Goal: Information Seeking & Learning: Compare options

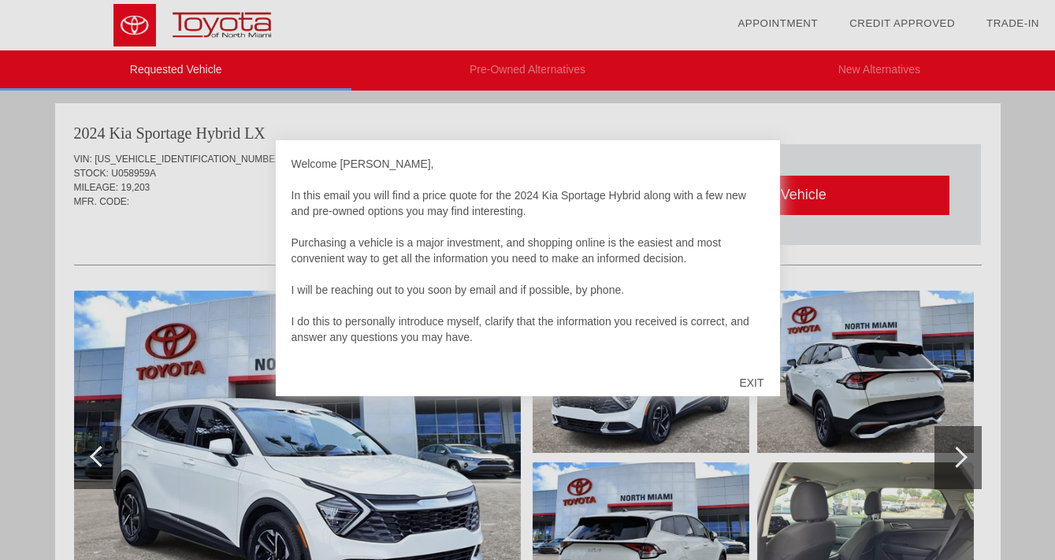
click at [754, 383] on div "EXIT" at bounding box center [751, 382] width 56 height 47
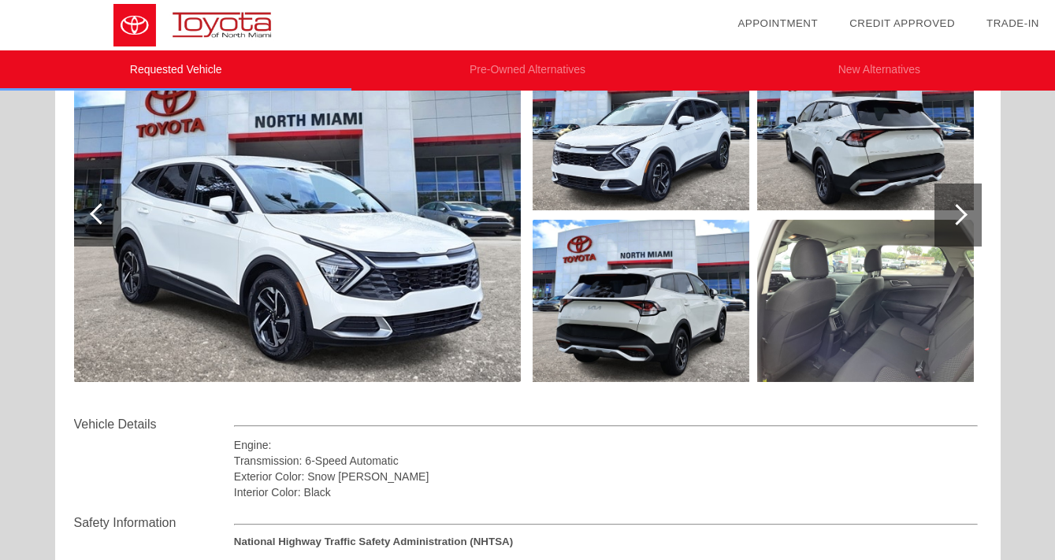
scroll to position [242, 0]
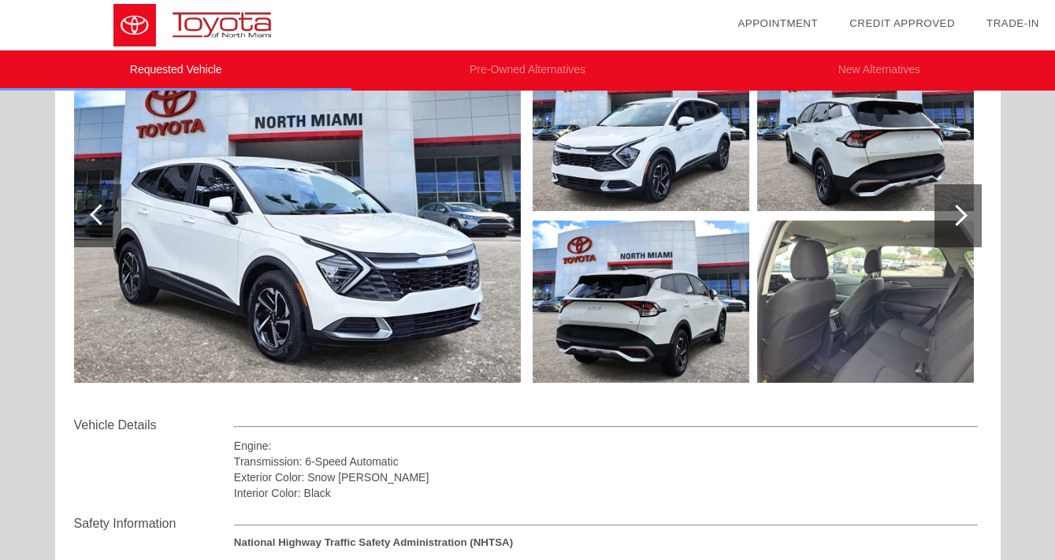
click at [818, 343] on img at bounding box center [865, 302] width 217 height 162
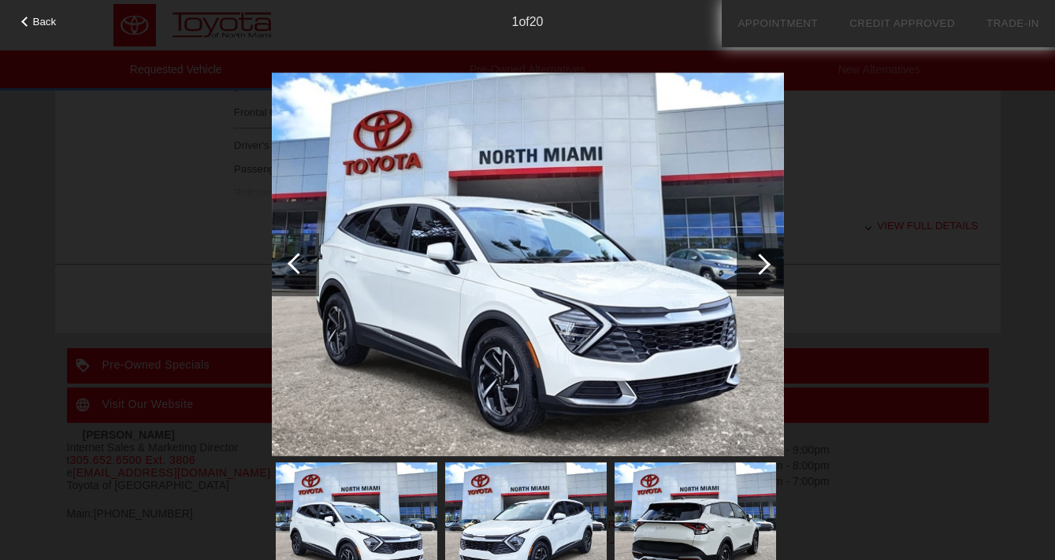
scroll to position [753, 0]
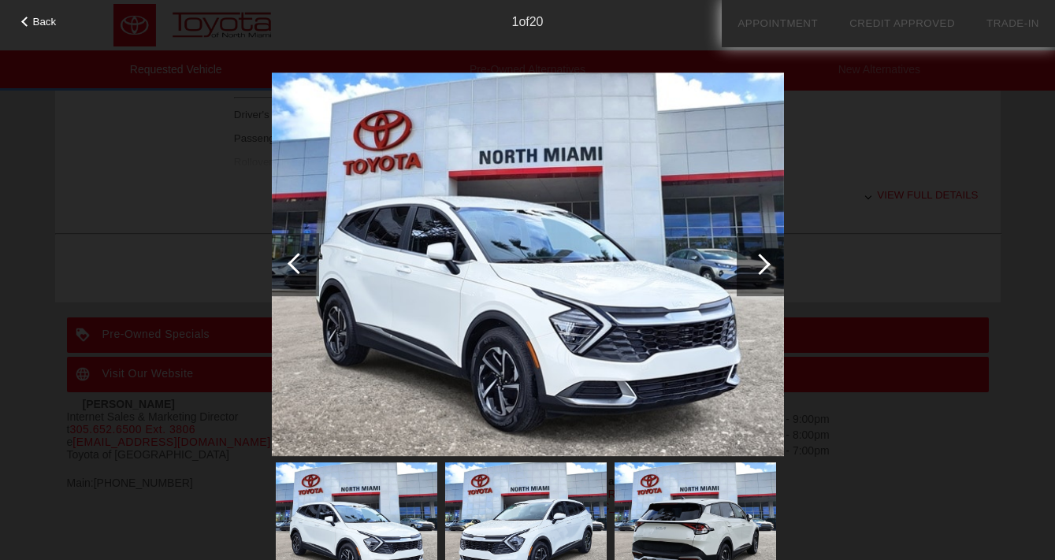
click at [746, 269] on div at bounding box center [759, 264] width 47 height 63
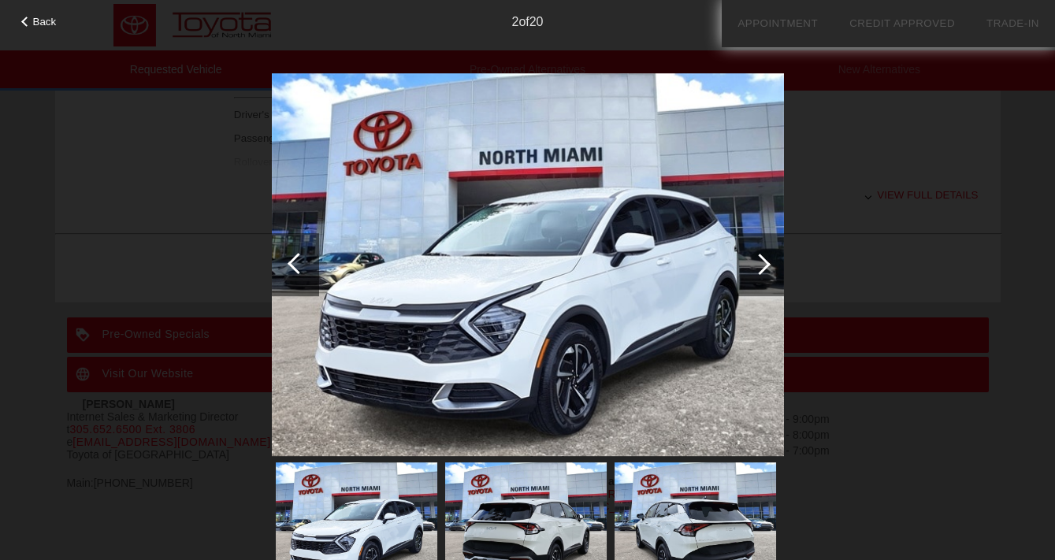
click at [745, 277] on div at bounding box center [759, 264] width 47 height 63
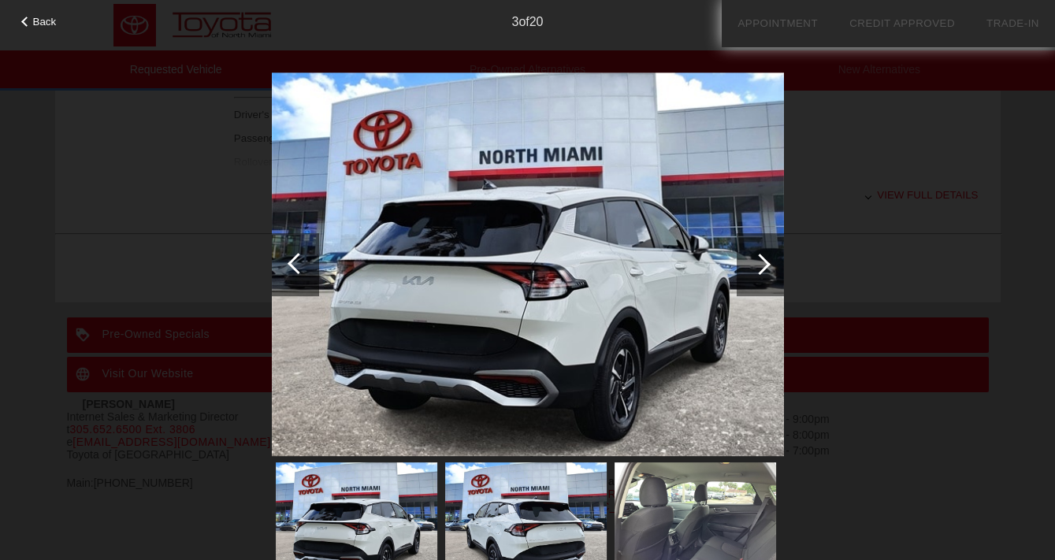
click at [745, 277] on div at bounding box center [759, 264] width 47 height 63
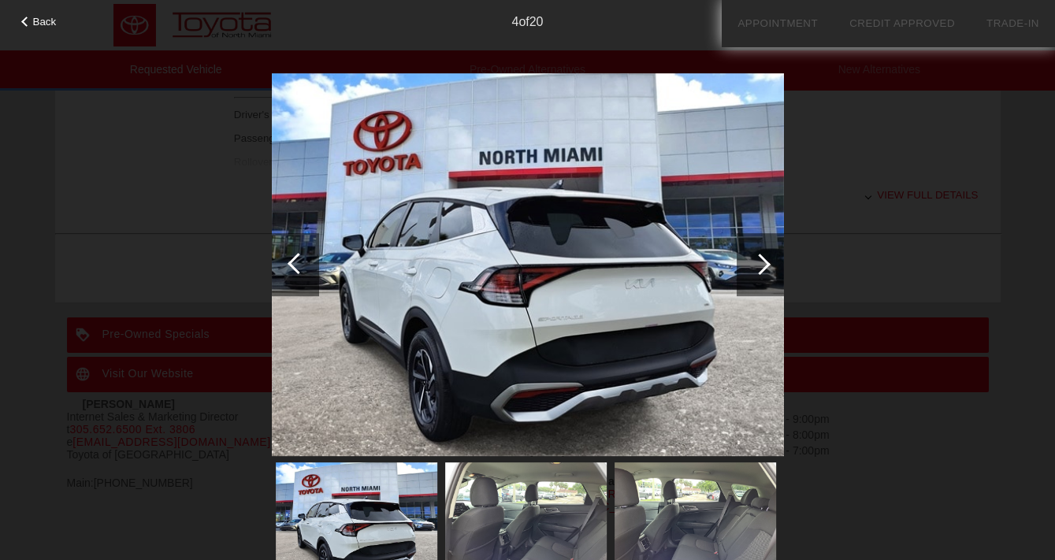
click at [745, 277] on div at bounding box center [759, 264] width 47 height 63
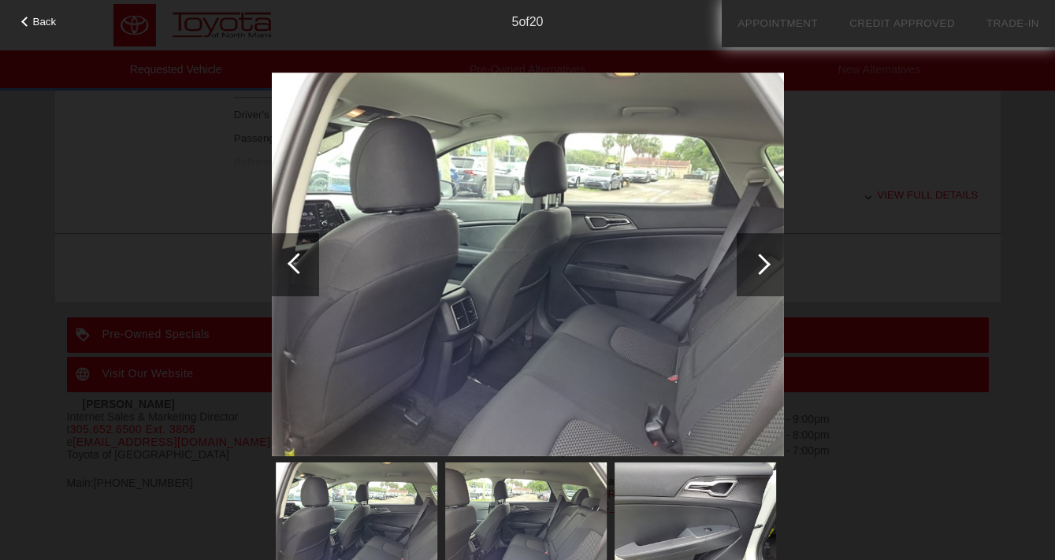
click at [745, 277] on div at bounding box center [759, 264] width 47 height 63
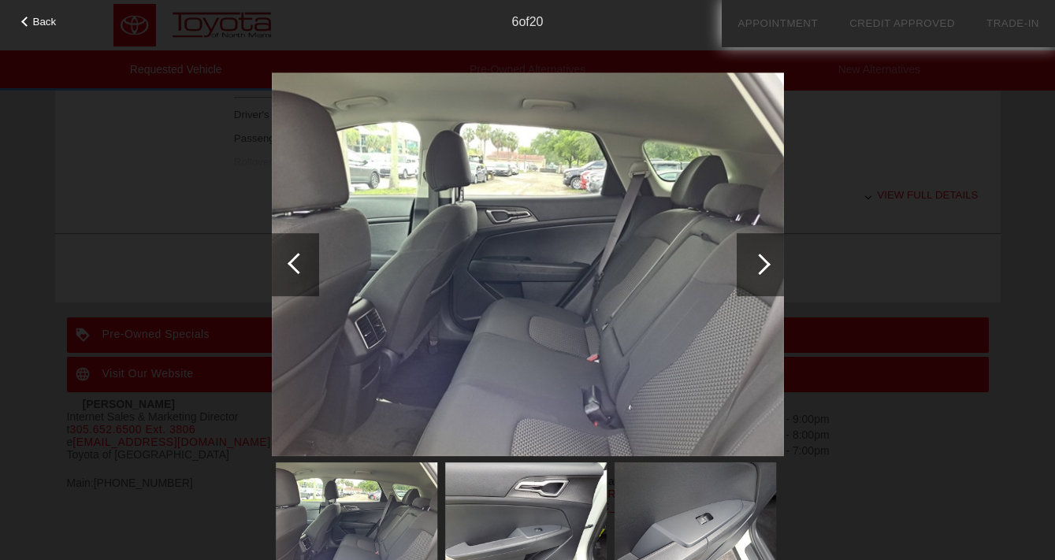
click at [745, 277] on div at bounding box center [759, 264] width 47 height 63
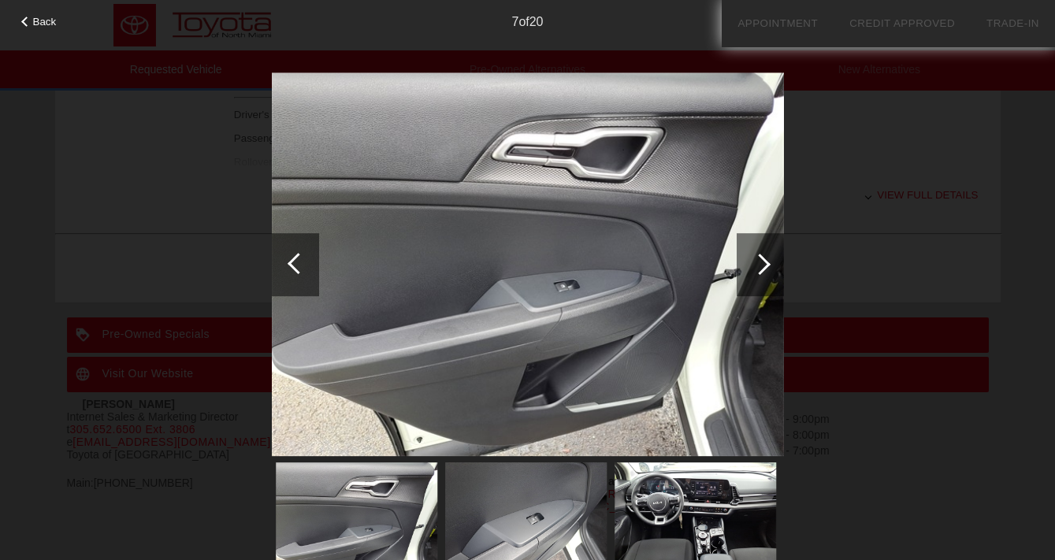
click at [745, 277] on div at bounding box center [759, 264] width 47 height 63
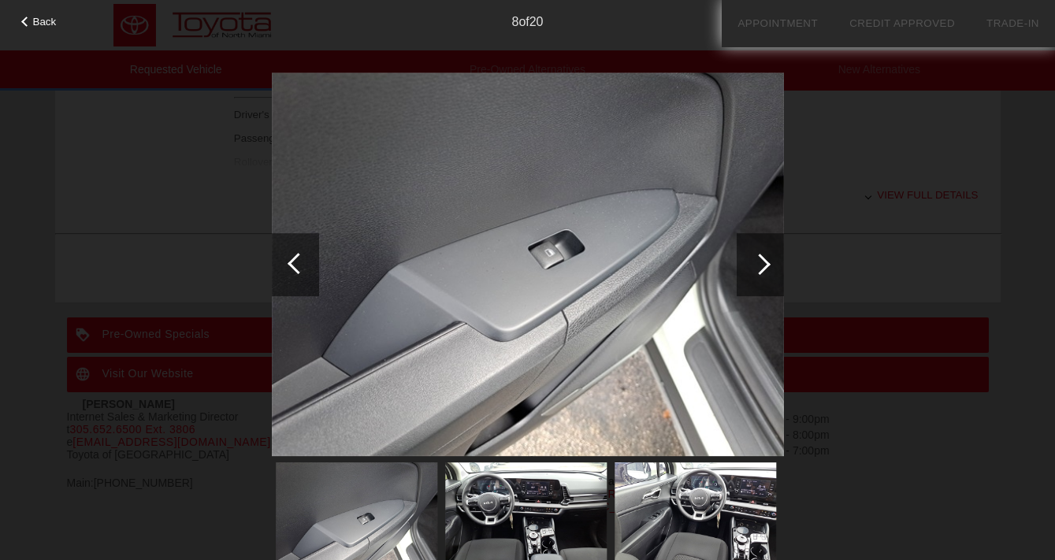
click at [745, 277] on div at bounding box center [759, 264] width 47 height 63
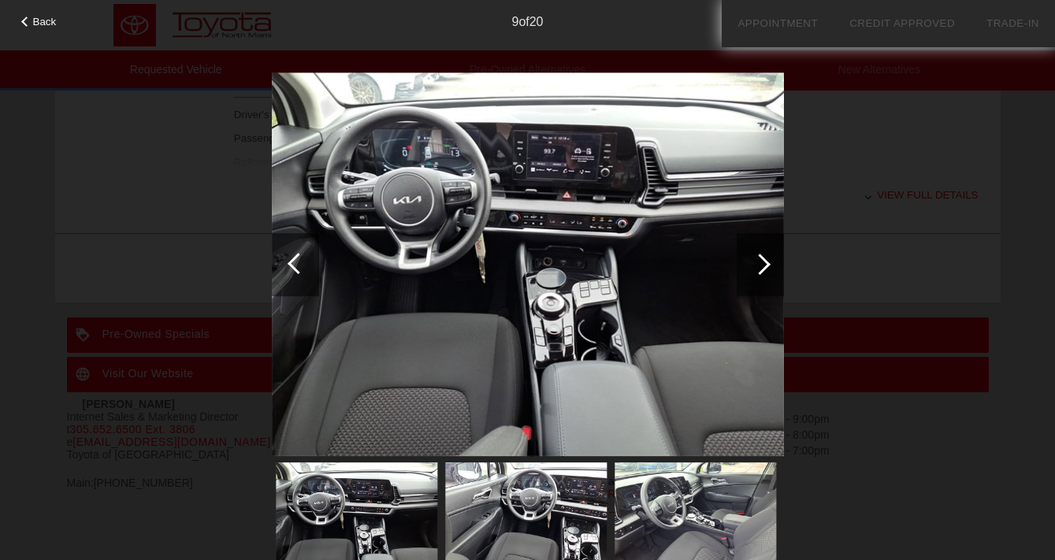
click at [745, 277] on div at bounding box center [759, 264] width 47 height 63
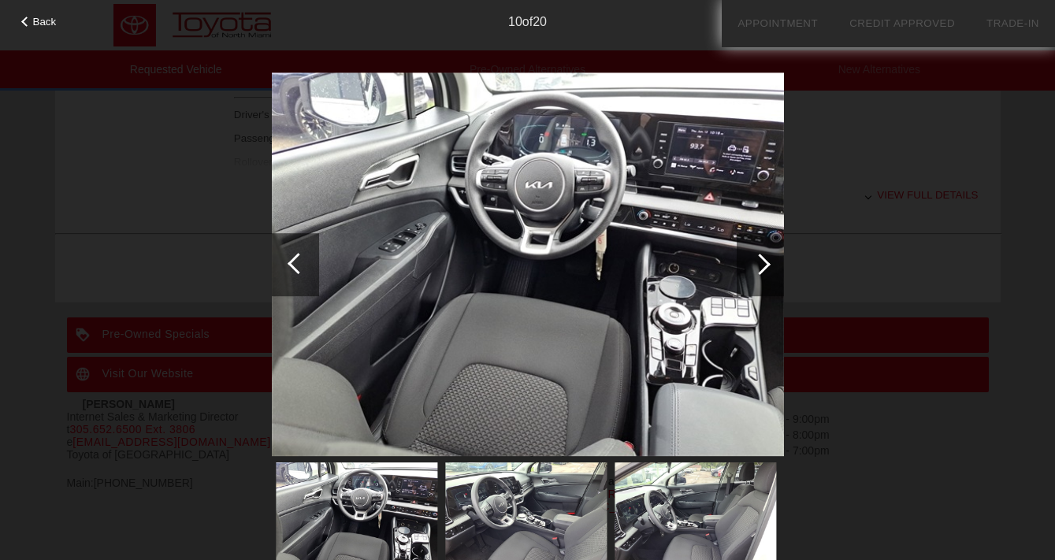
click at [745, 277] on div at bounding box center [759, 264] width 47 height 63
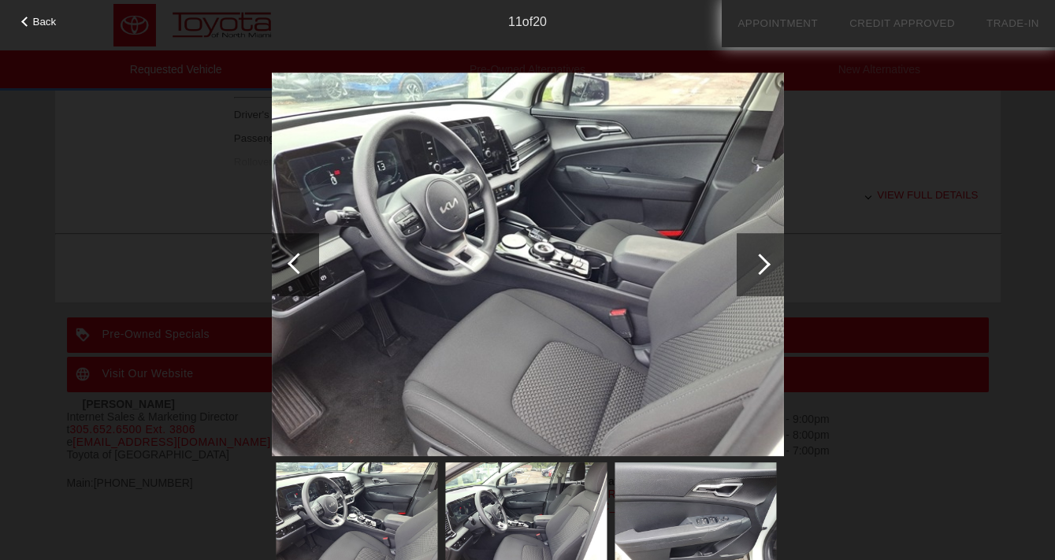
click at [745, 277] on div at bounding box center [759, 264] width 47 height 63
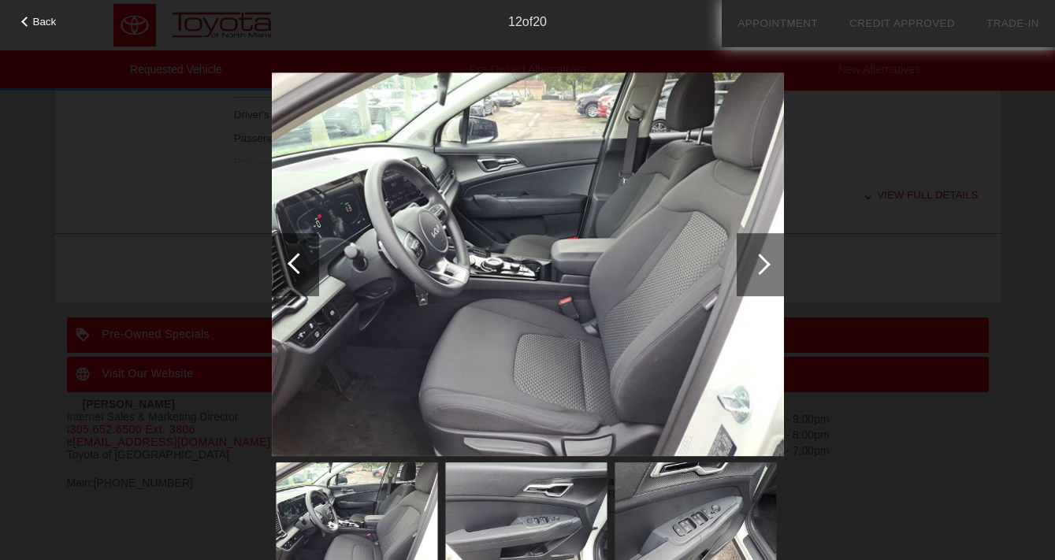
click at [745, 277] on div at bounding box center [759, 264] width 47 height 63
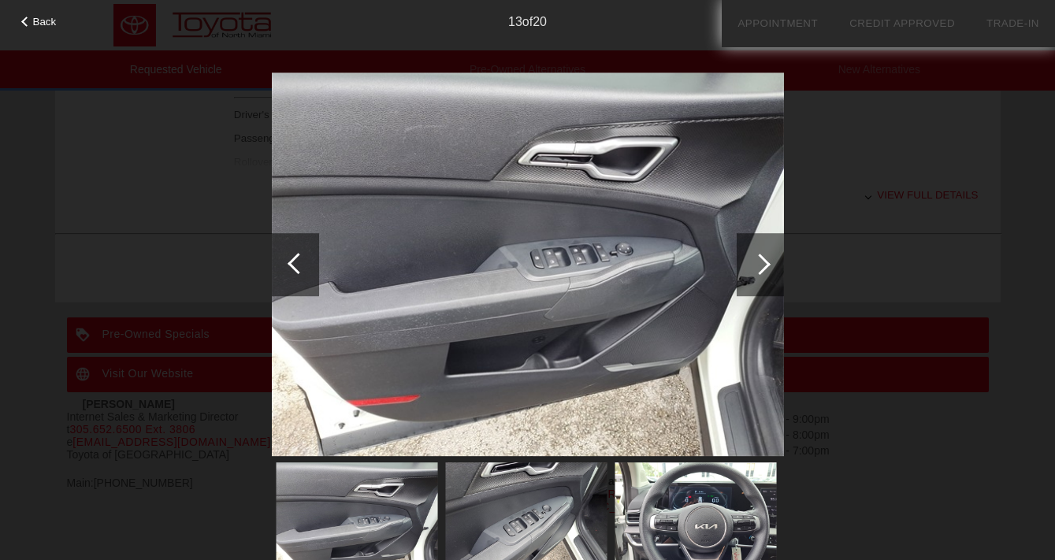
click at [745, 277] on div at bounding box center [759, 264] width 47 height 63
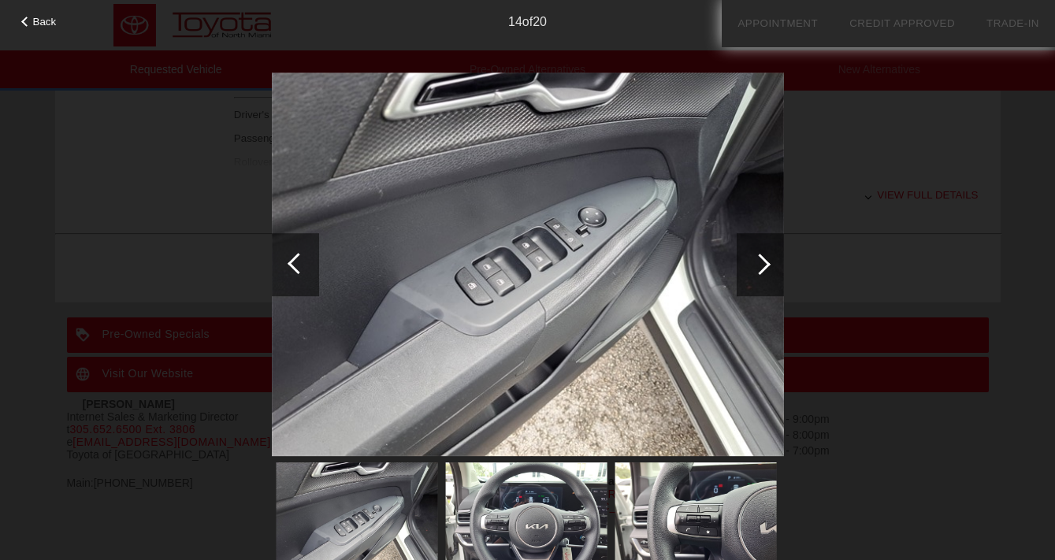
click at [745, 277] on div at bounding box center [759, 264] width 47 height 63
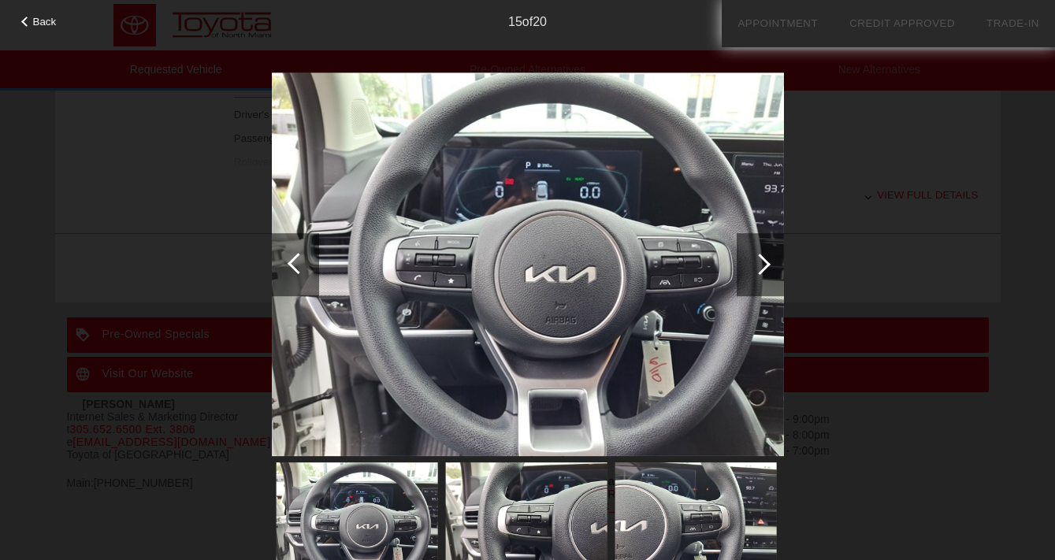
click at [745, 277] on div at bounding box center [759, 264] width 47 height 63
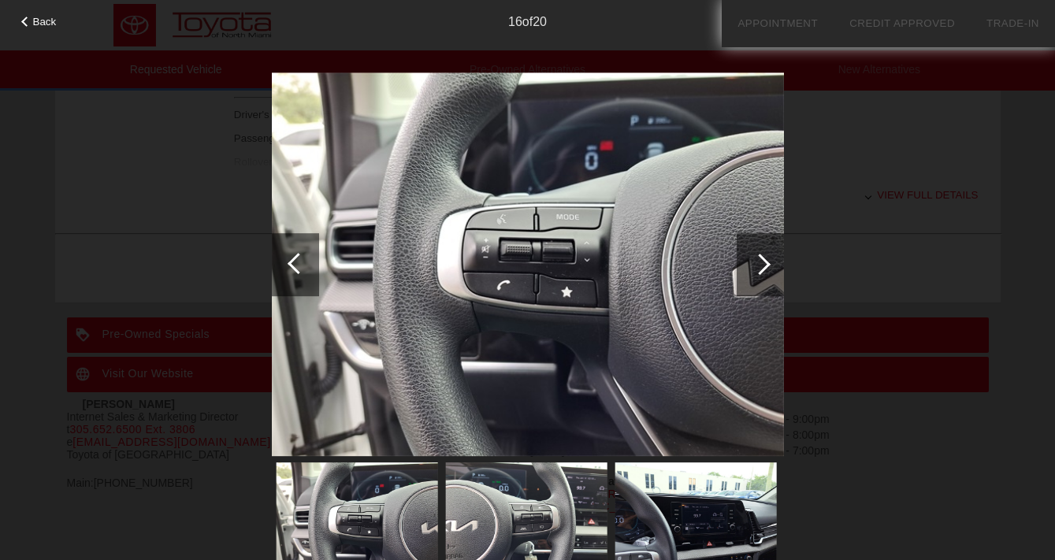
click at [745, 277] on div at bounding box center [759, 264] width 47 height 63
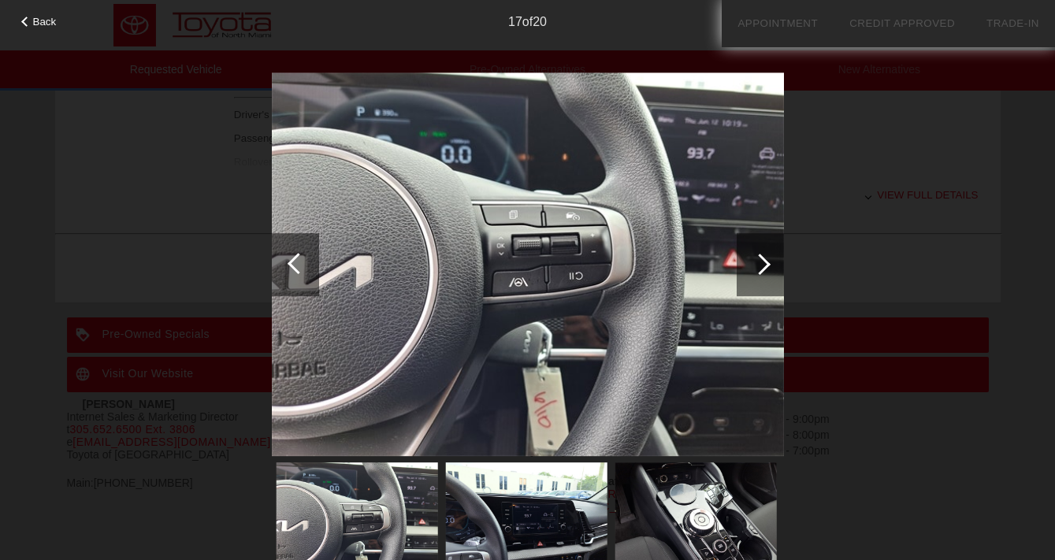
click at [745, 277] on div at bounding box center [759, 264] width 47 height 63
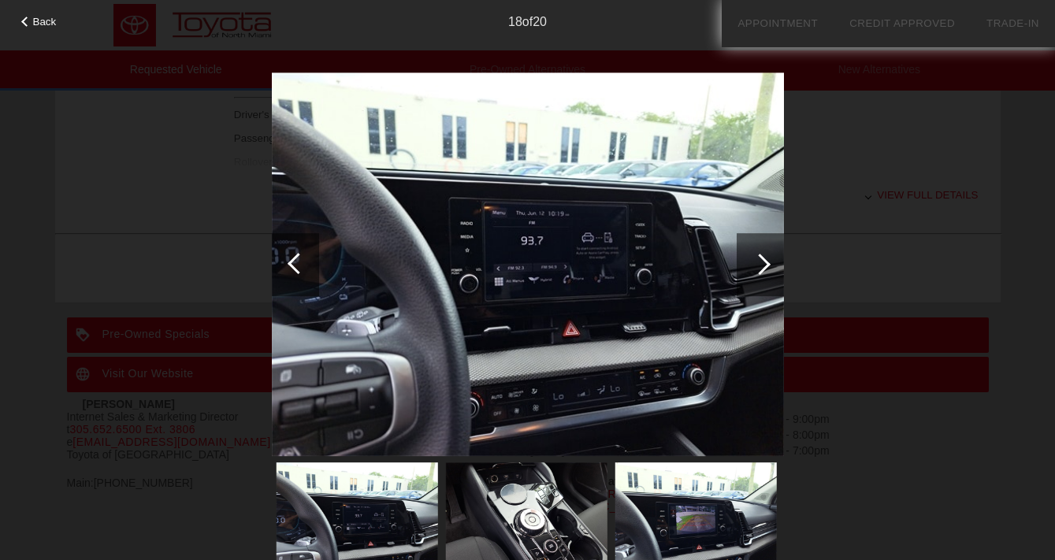
click at [854, 270] on div "Back 18 of 20" at bounding box center [527, 280] width 1055 height 560
click at [922, 132] on div "Back 18 of 20" at bounding box center [527, 280] width 1055 height 560
click at [26, 33] on div "Back 18 of 20" at bounding box center [527, 280] width 1055 height 560
click at [34, 24] on span "Back" at bounding box center [45, 22] width 24 height 12
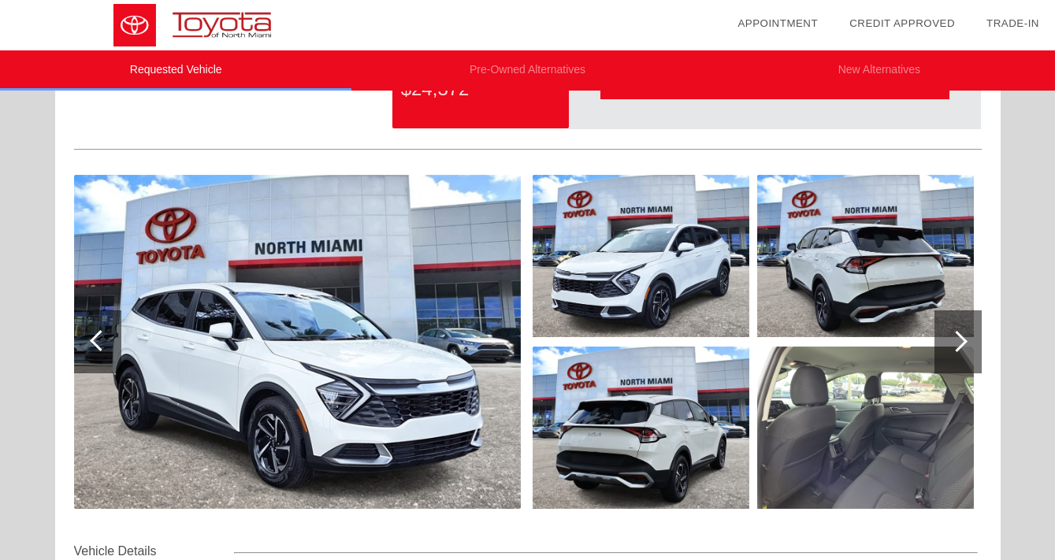
scroll to position [0, 0]
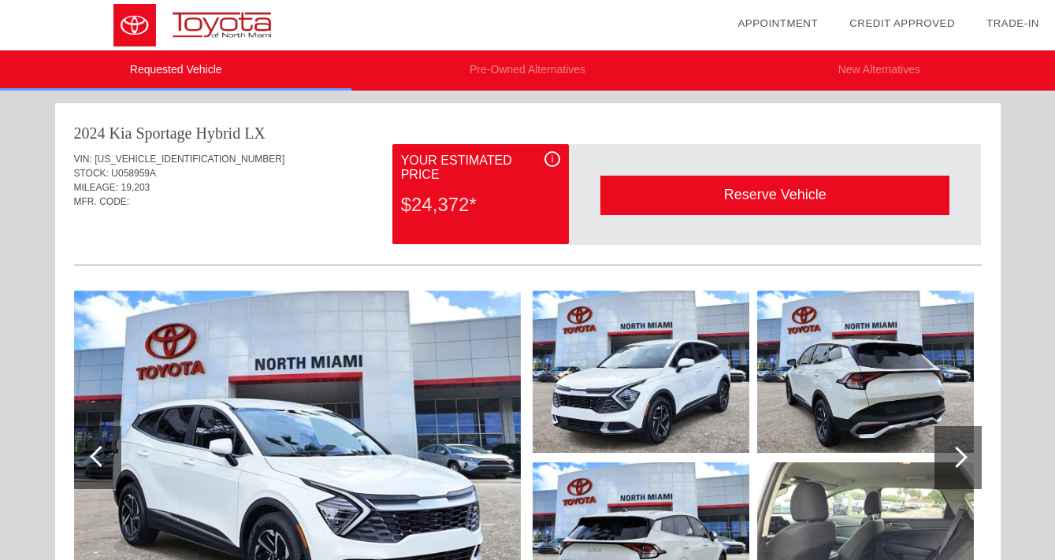
click at [530, 72] on li "Pre-Owned Alternatives" at bounding box center [526, 70] width 351 height 40
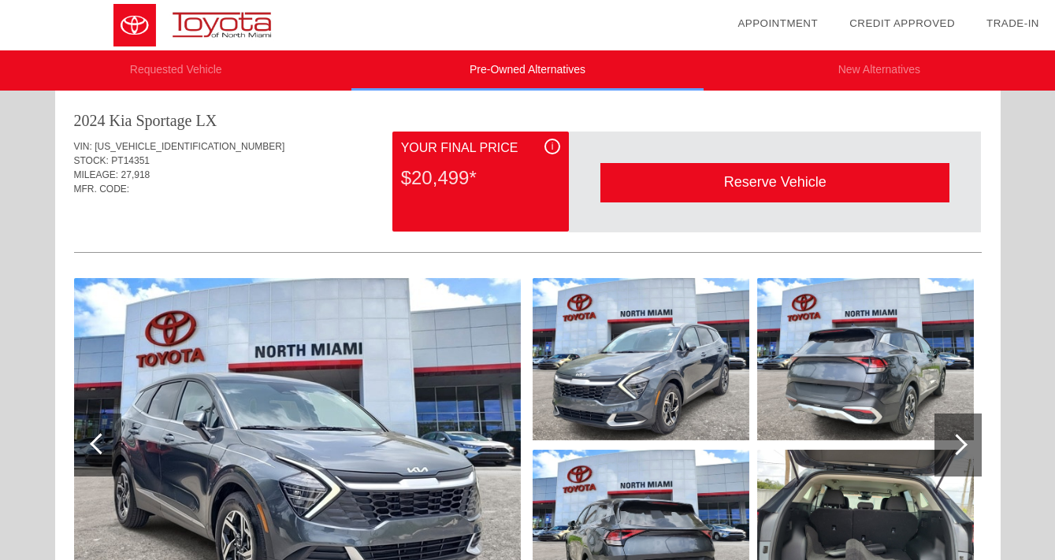
scroll to position [653, 0]
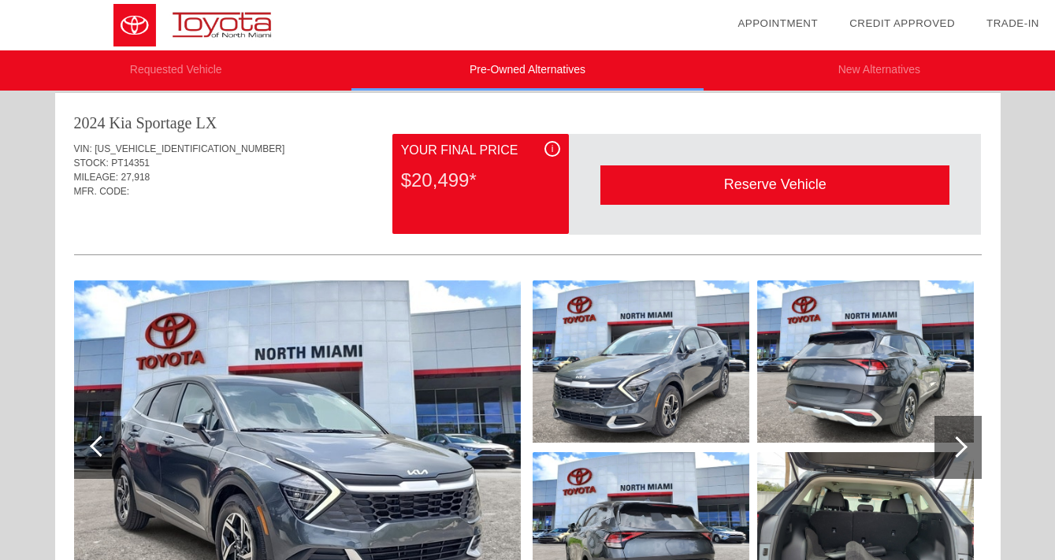
click at [555, 154] on div "i" at bounding box center [552, 149] width 16 height 16
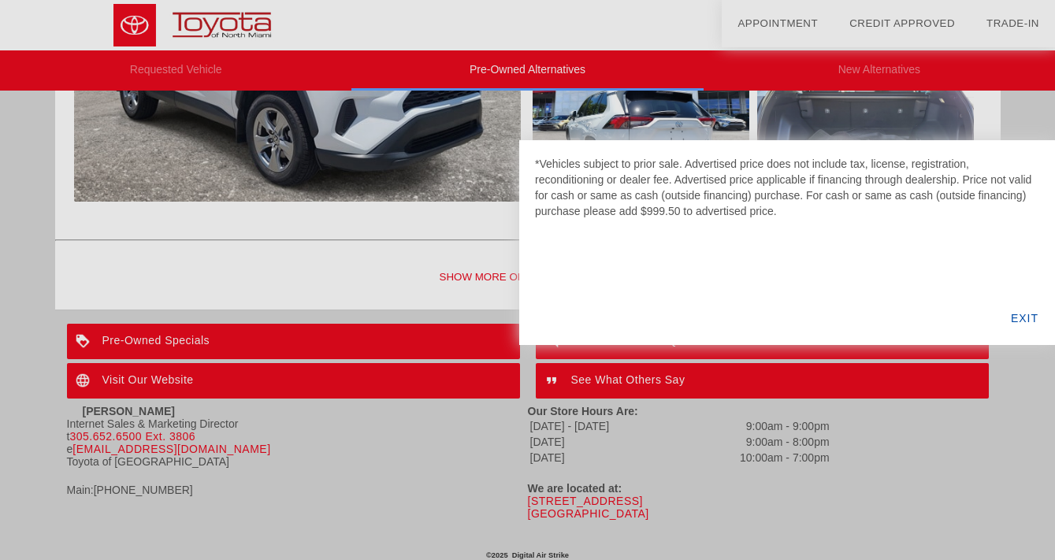
scroll to position [1716, 0]
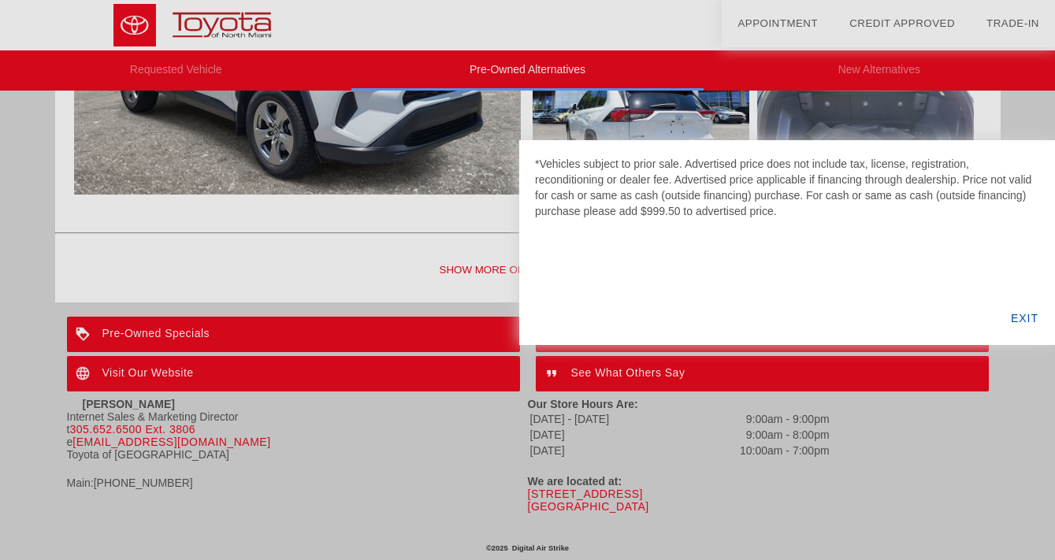
click at [225, 322] on div at bounding box center [527, 280] width 1055 height 560
click at [208, 328] on div at bounding box center [527, 280] width 1055 height 560
click at [1011, 316] on div "EXIT" at bounding box center [1024, 318] width 61 height 54
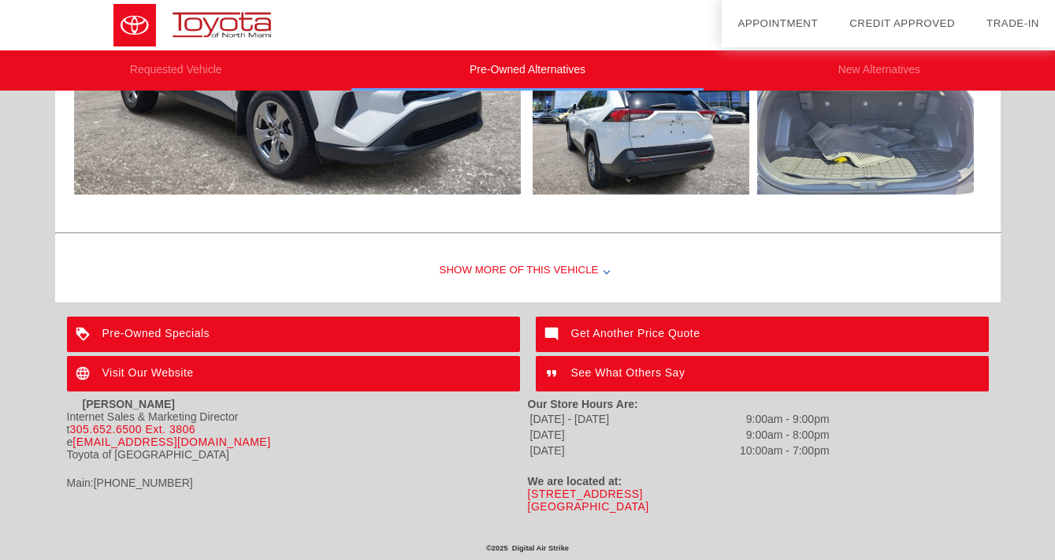
click at [467, 347] on div "Pre-Owned Specials" at bounding box center [293, 334] width 453 height 35
